Goal: Information Seeking & Learning: Learn about a topic

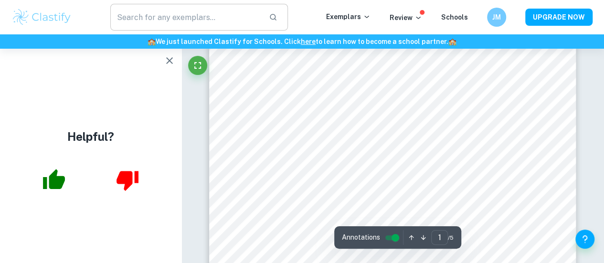
scroll to position [64, 0]
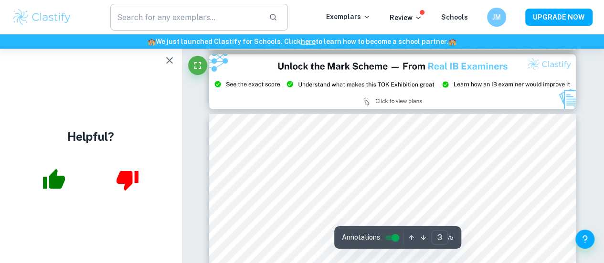
type input "2"
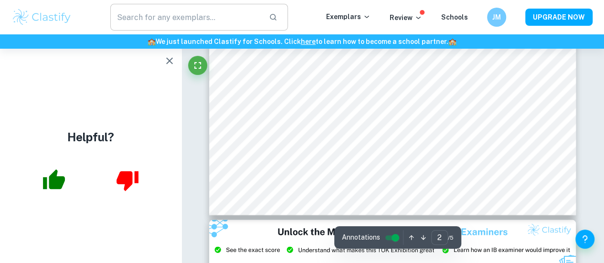
scroll to position [805, 0]
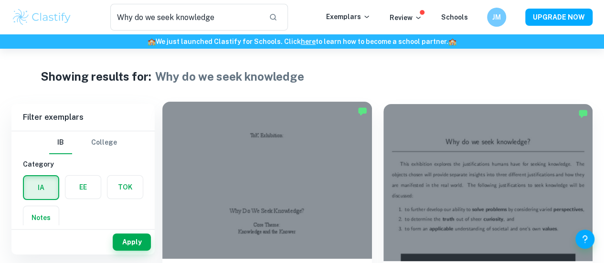
click at [238, 150] on div at bounding box center [267, 180] width 210 height 157
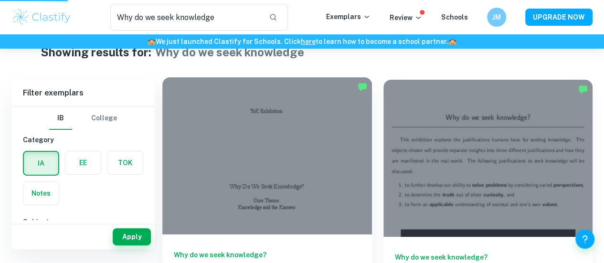
scroll to position [19, 0]
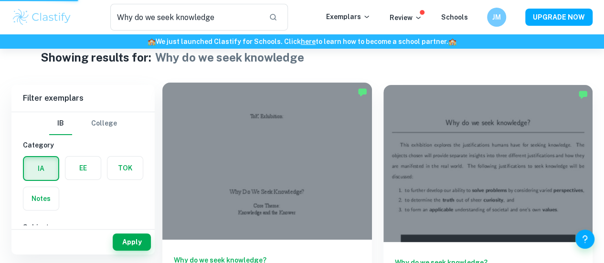
click at [241, 180] on div at bounding box center [267, 161] width 210 height 157
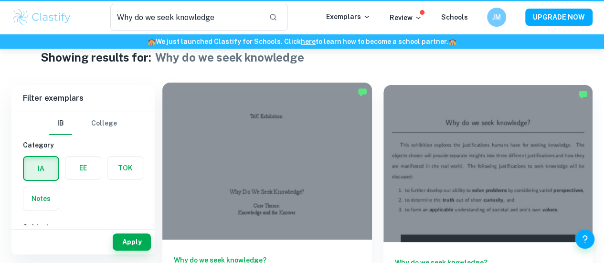
click at [247, 151] on div at bounding box center [267, 161] width 210 height 157
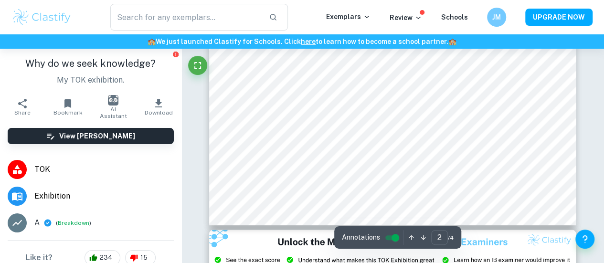
type input "3"
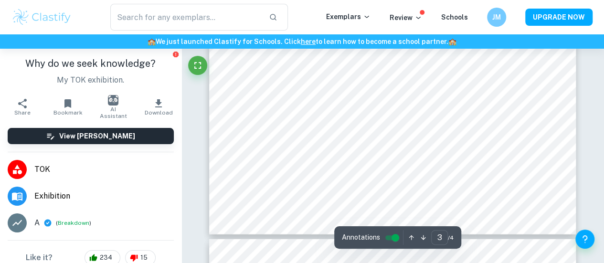
scroll to position [1376, 0]
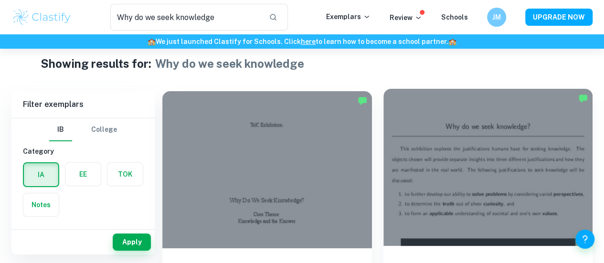
scroll to position [32, 0]
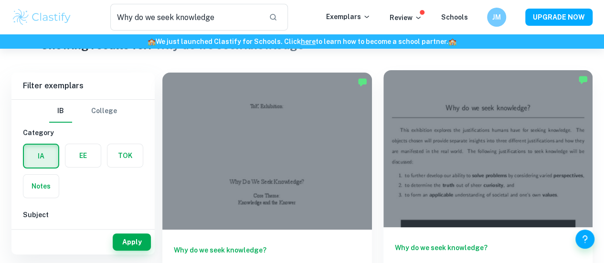
click at [383, 138] on div at bounding box center [488, 148] width 210 height 157
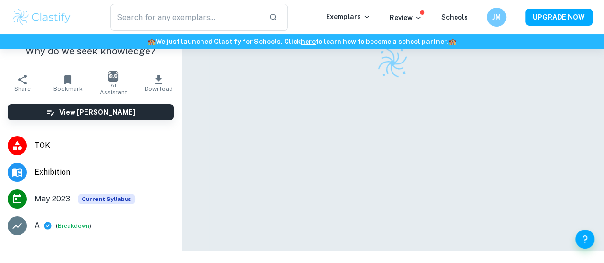
scroll to position [48, 0]
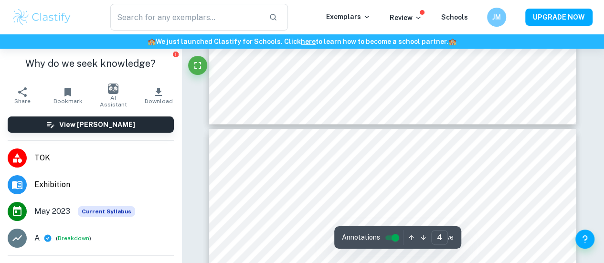
type input "5"
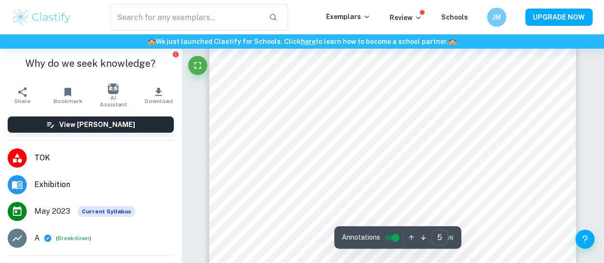
scroll to position [2320, 0]
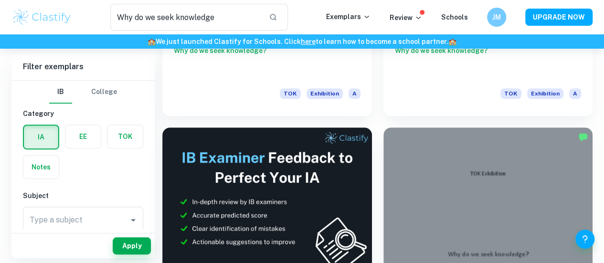
scroll to position [239, 0]
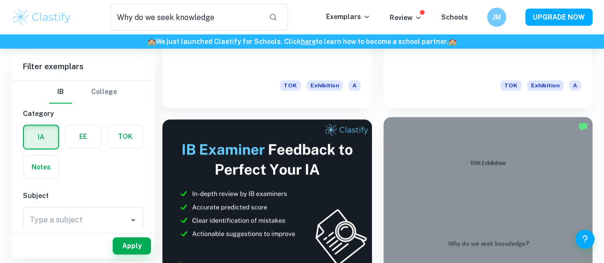
click at [383, 117] on div at bounding box center [488, 195] width 210 height 157
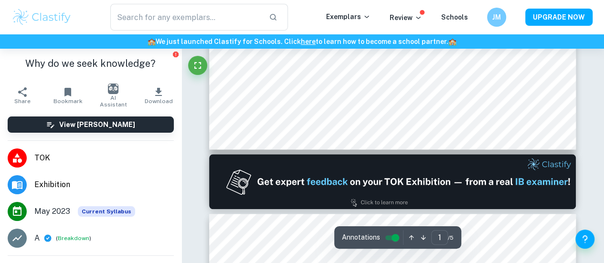
type input "2"
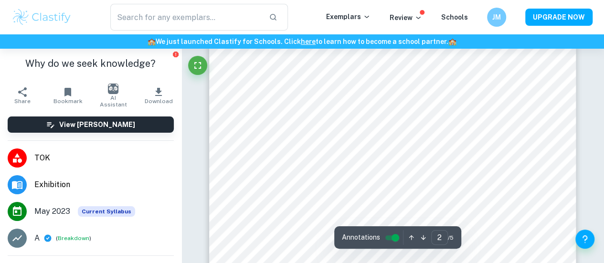
scroll to position [627, 0]
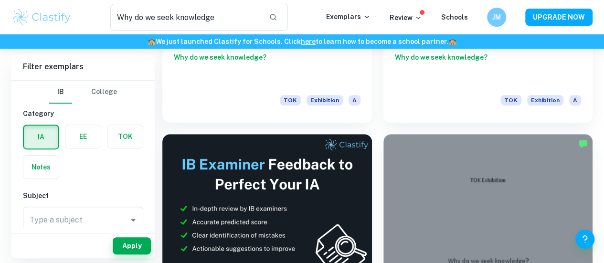
scroll to position [272, 0]
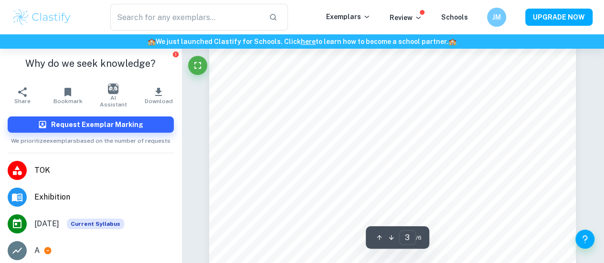
scroll to position [1301, 0]
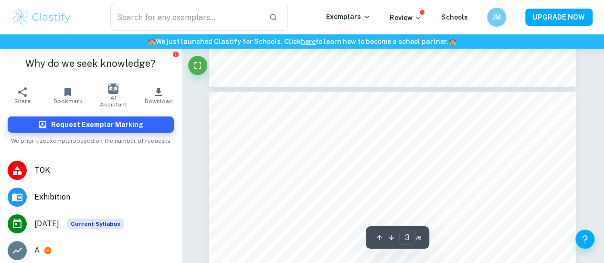
type input "4"
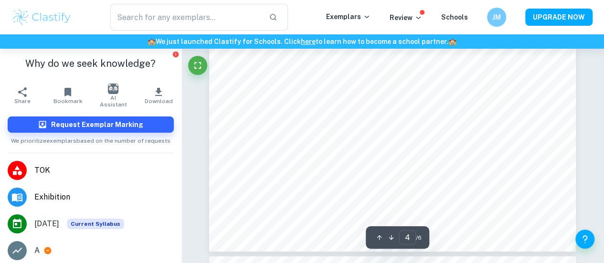
scroll to position [1843, 0]
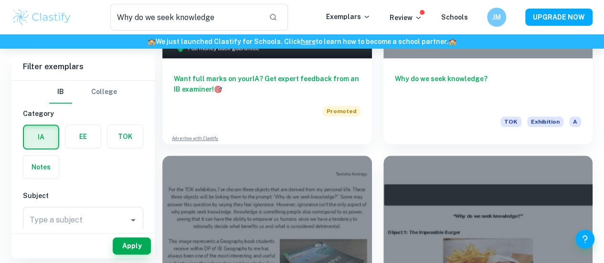
scroll to position [458, 0]
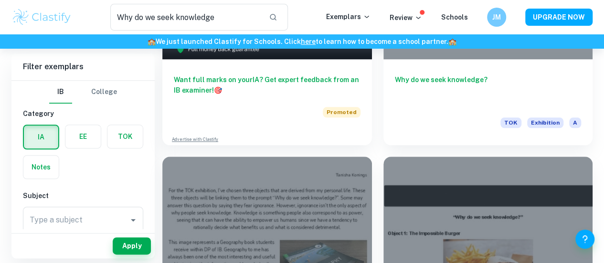
scroll to position [458, 0]
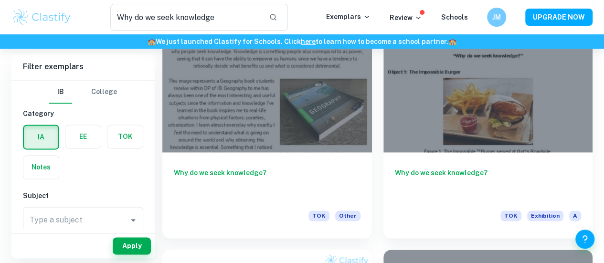
scroll to position [613, 0]
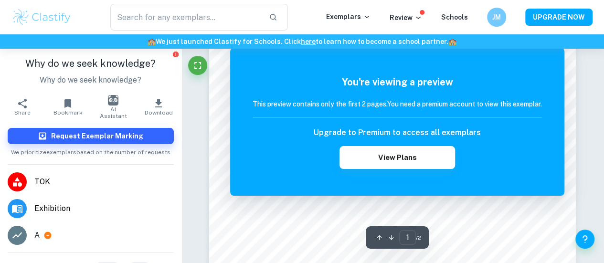
scroll to position [190, 0]
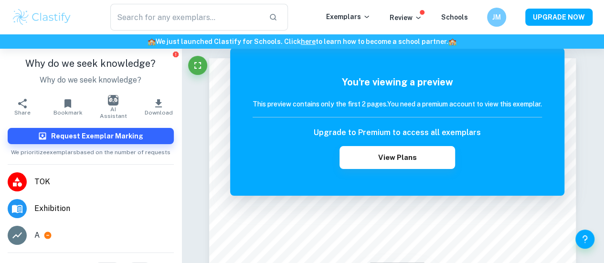
scroll to position [46, 0]
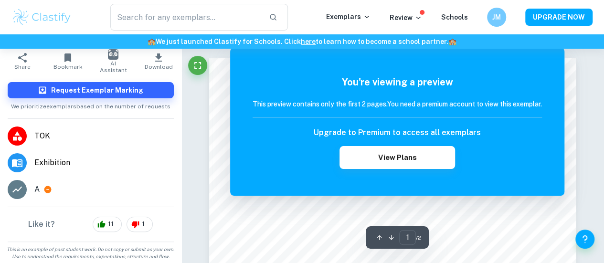
click at [520, 189] on div "You're viewing a preview This preview contains only the first 2 pages. You need…" at bounding box center [397, 122] width 334 height 148
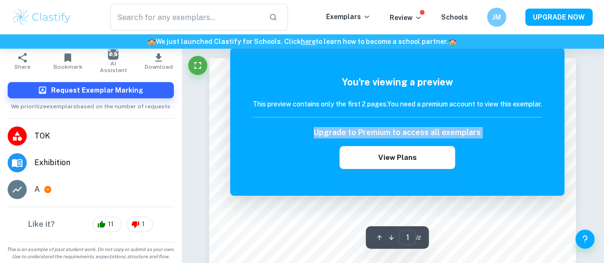
click at [520, 189] on div "You're viewing a preview This preview contains only the first 2 pages. You need…" at bounding box center [397, 122] width 334 height 148
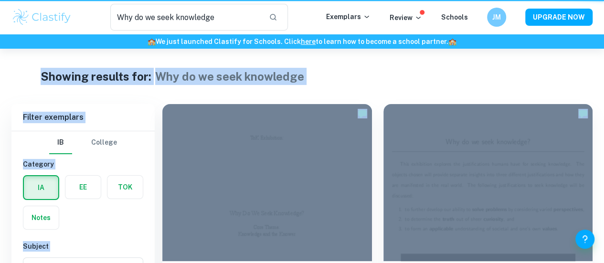
scroll to position [613, 0]
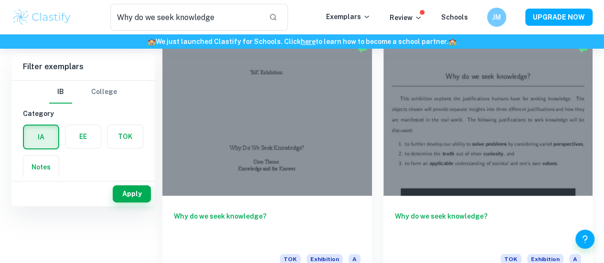
scroll to position [0, 0]
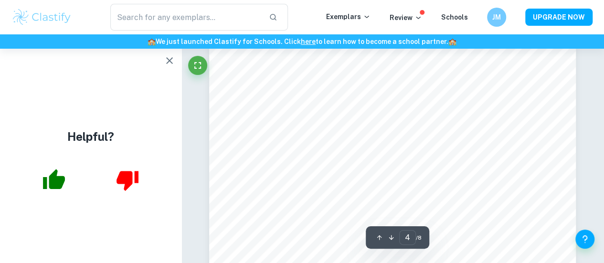
scroll to position [1922, 0]
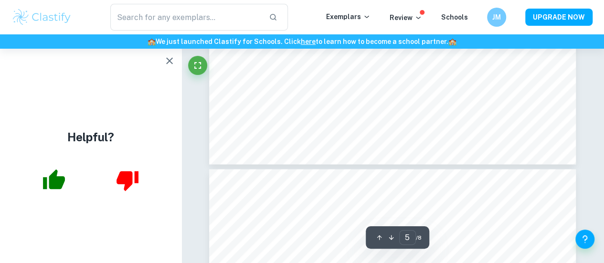
type input "6"
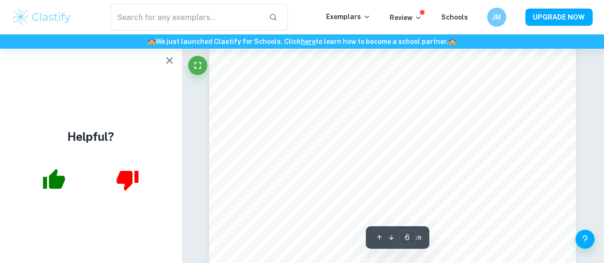
scroll to position [2916, 0]
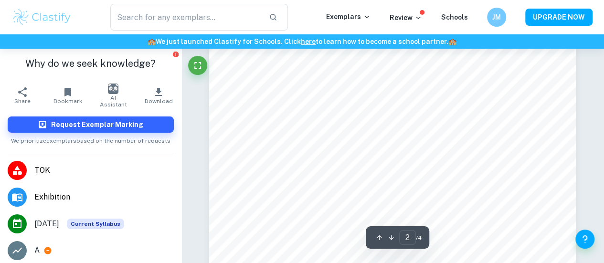
scroll to position [600, 0]
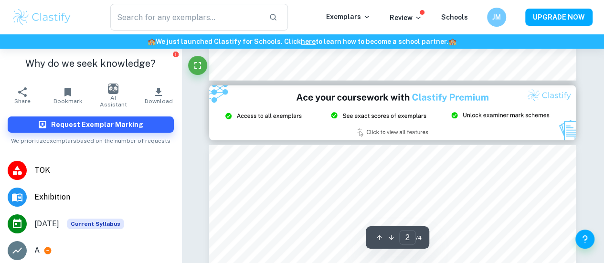
type input "3"
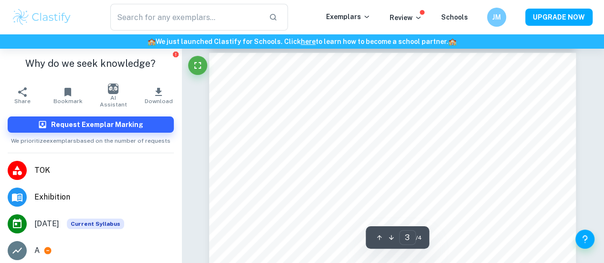
scroll to position [1178, 0]
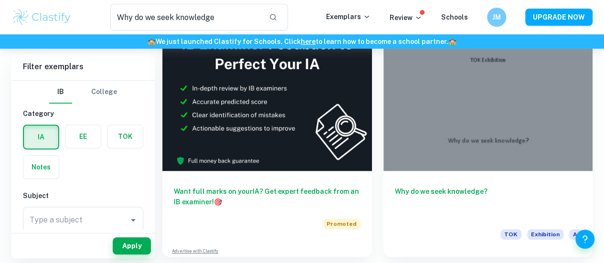
scroll to position [346, 0]
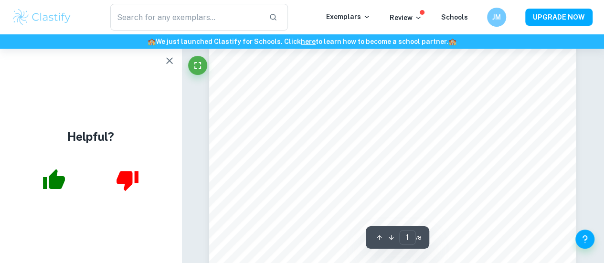
scroll to position [239, 0]
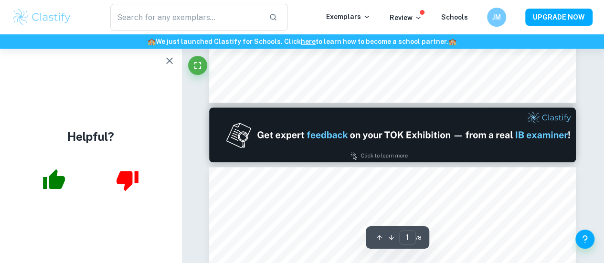
type input "2"
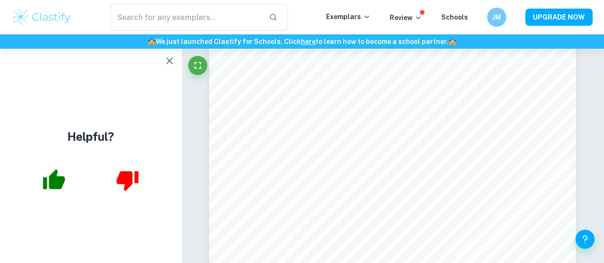
scroll to position [960, 0]
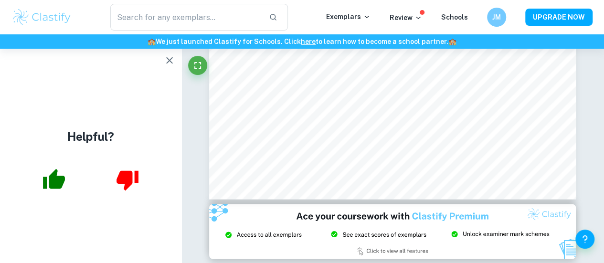
click at [123, 63] on div "Helpful?" at bounding box center [90, 156] width 181 height 214
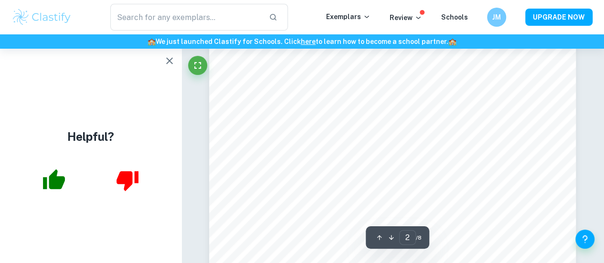
scroll to position [727, 0]
